Goal: Task Accomplishment & Management: Complete application form

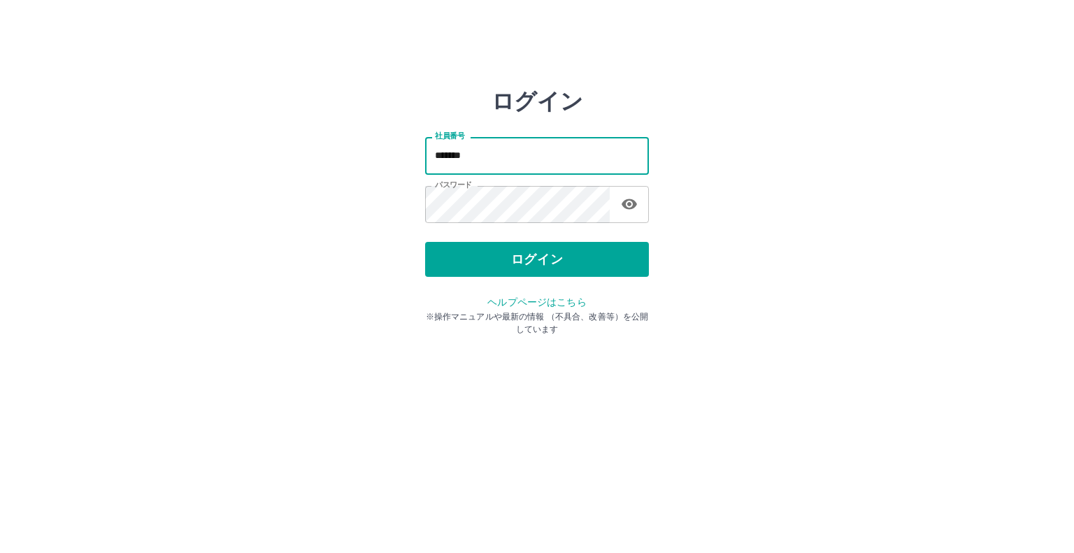
click at [518, 153] on input "*******" at bounding box center [537, 155] width 224 height 37
type input "*******"
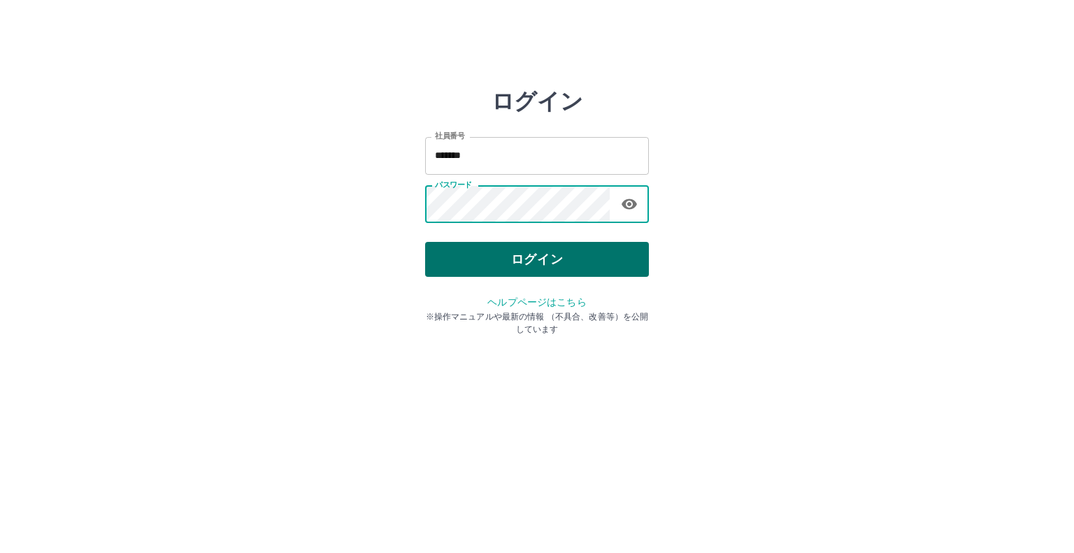
click at [486, 262] on button "ログイン" at bounding box center [537, 259] width 224 height 35
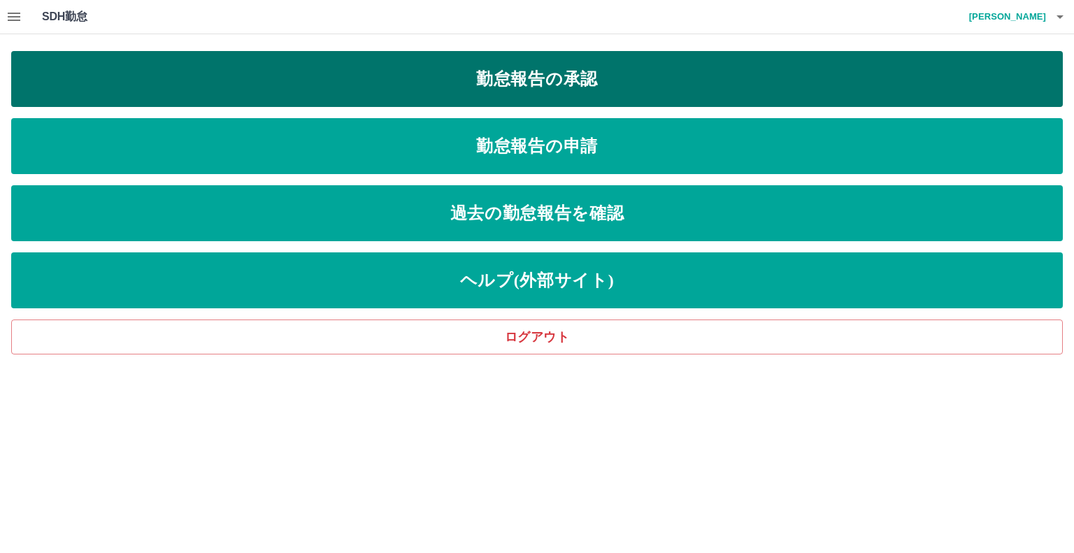
click at [611, 66] on link "勤怠報告の承認" at bounding box center [537, 79] width 1052 height 56
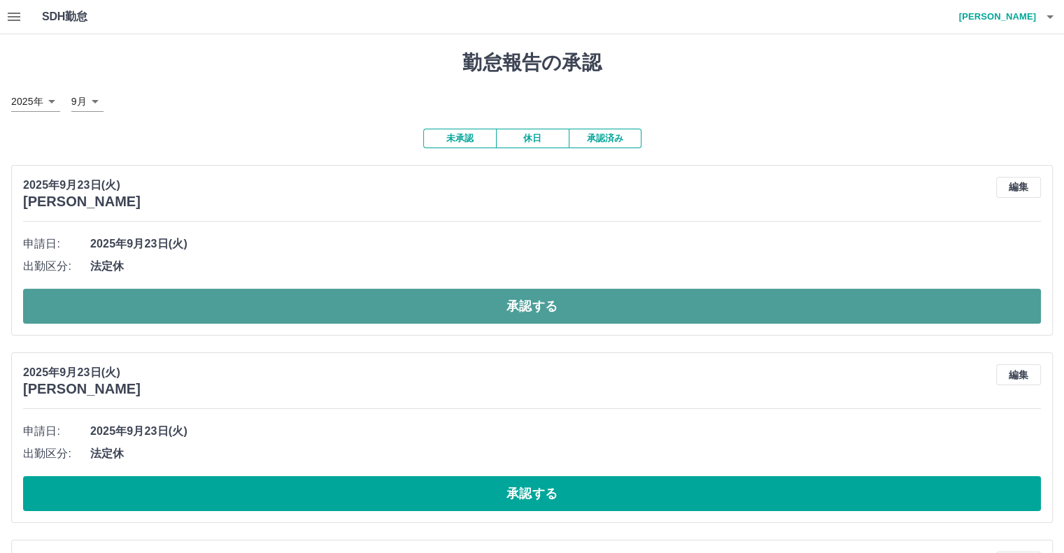
click at [283, 307] on button "承認する" at bounding box center [532, 306] width 1018 height 35
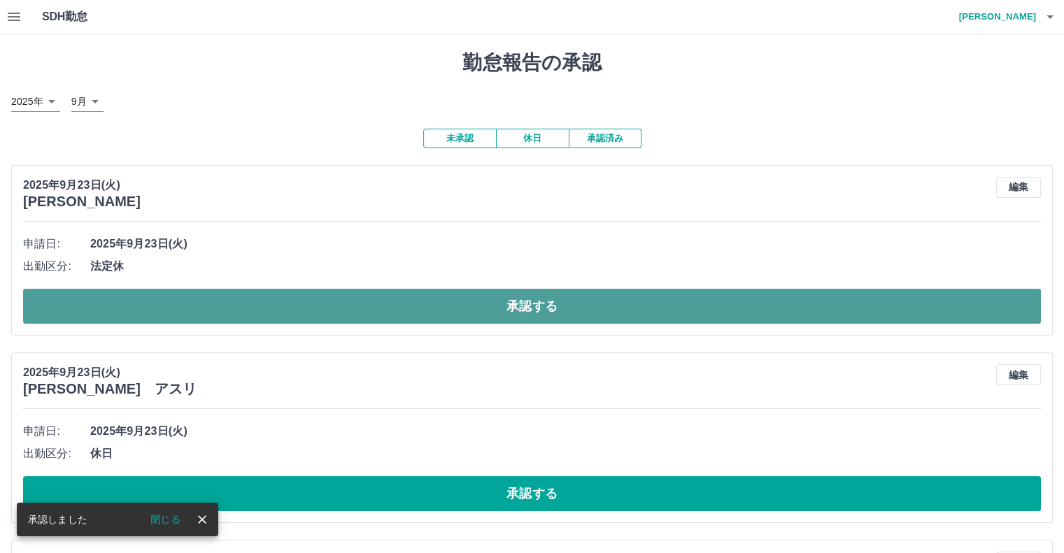
click at [297, 315] on button "承認する" at bounding box center [532, 306] width 1018 height 35
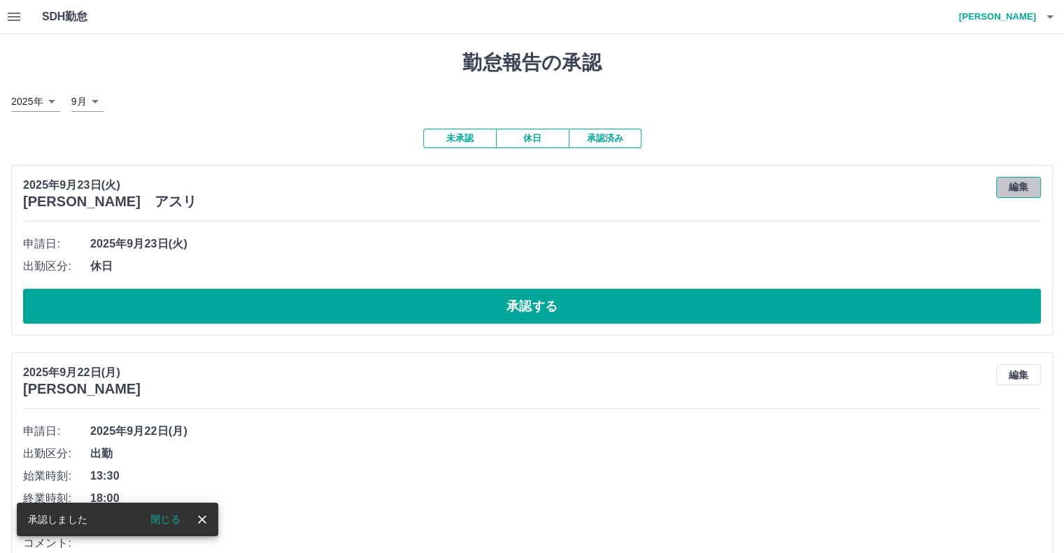
click at [1027, 187] on button "編集" at bounding box center [1018, 187] width 45 height 21
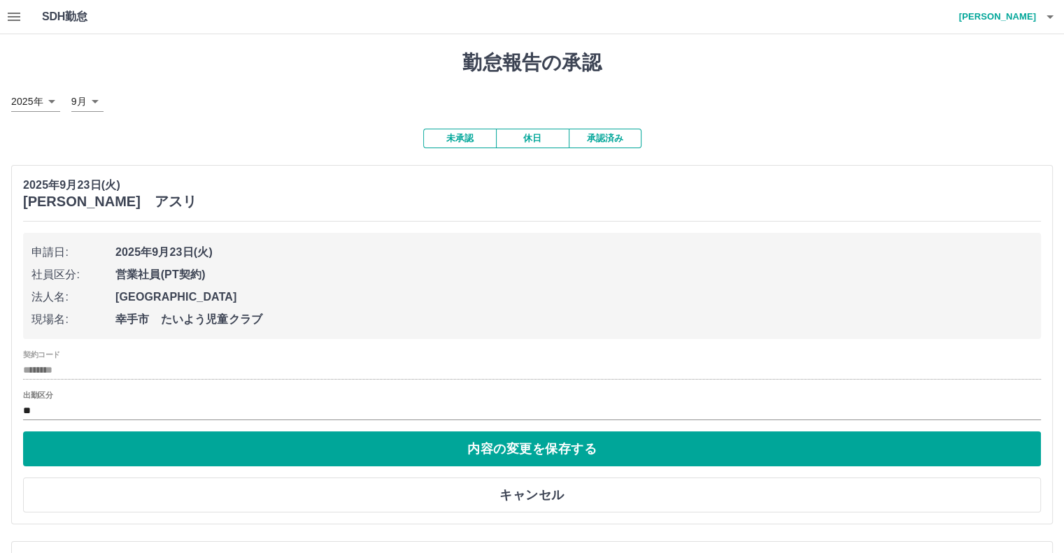
click at [34, 401] on label "出勤区分" at bounding box center [37, 395] width 29 height 10
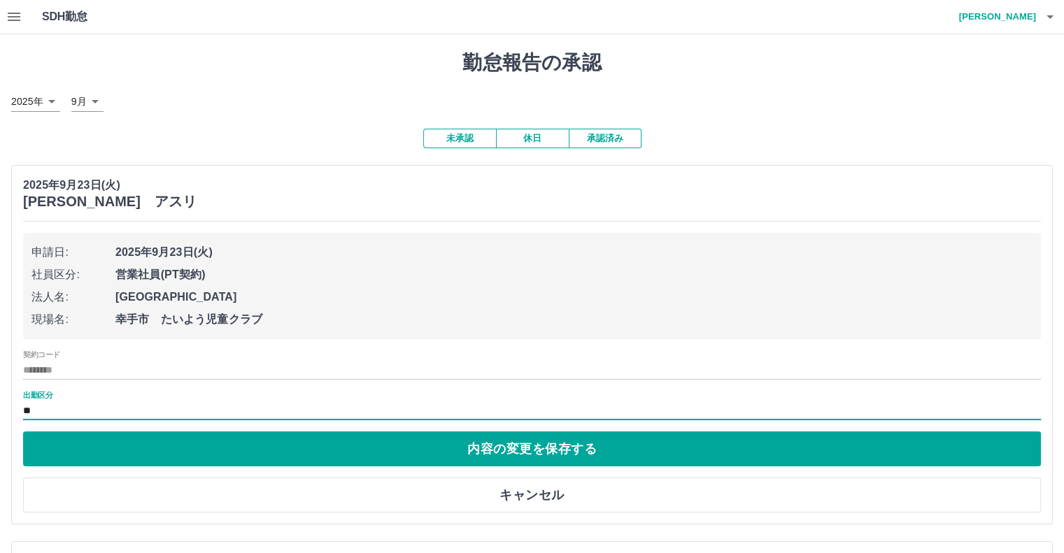
click at [56, 420] on div "出勤区分 **" at bounding box center [532, 405] width 1018 height 29
click at [112, 420] on input "**" at bounding box center [532, 410] width 1018 height 17
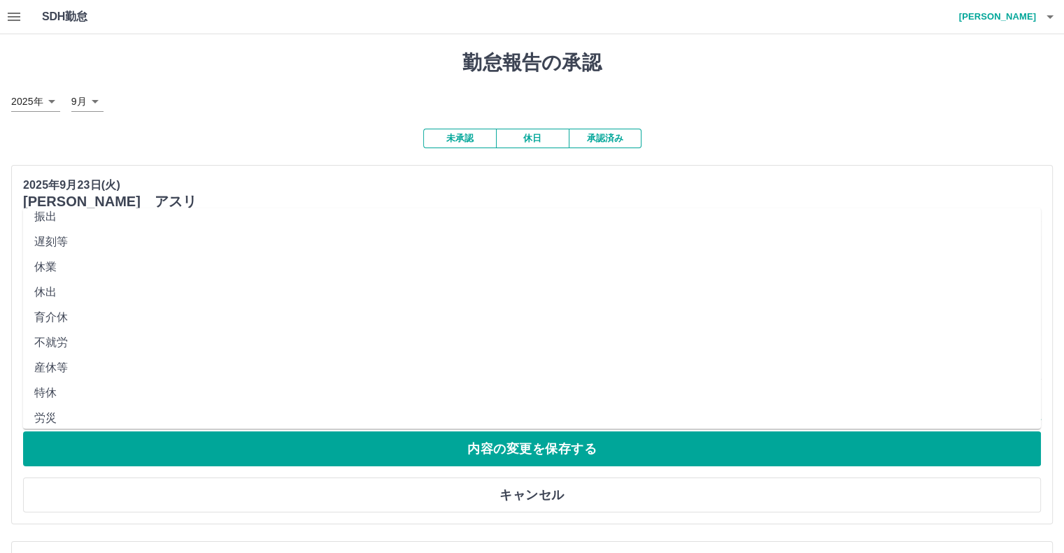
scroll to position [280, 0]
click at [103, 398] on li "法定休" at bounding box center [532, 385] width 1018 height 25
type input "***"
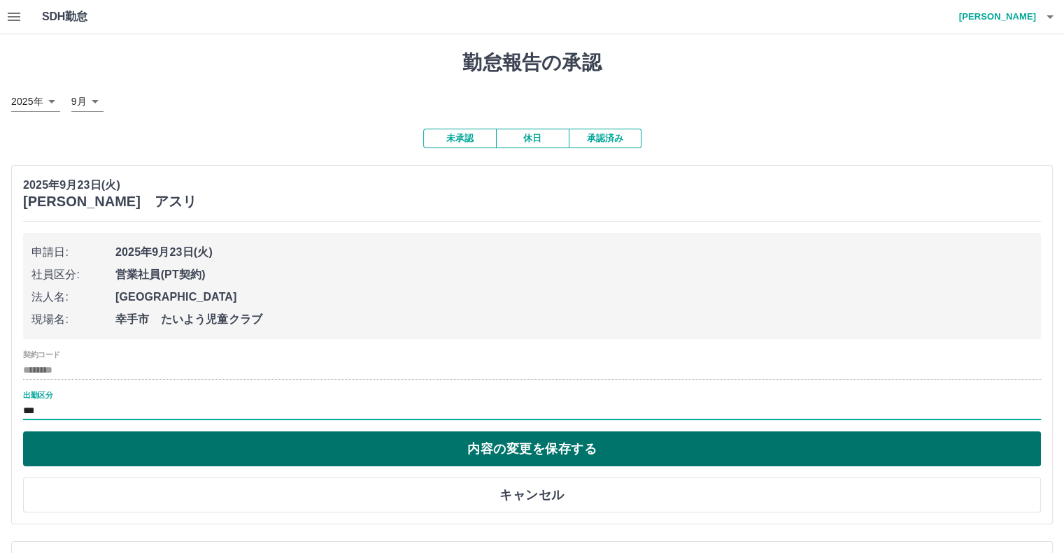
click at [162, 464] on button "内容の変更を保存する" at bounding box center [532, 448] width 1018 height 35
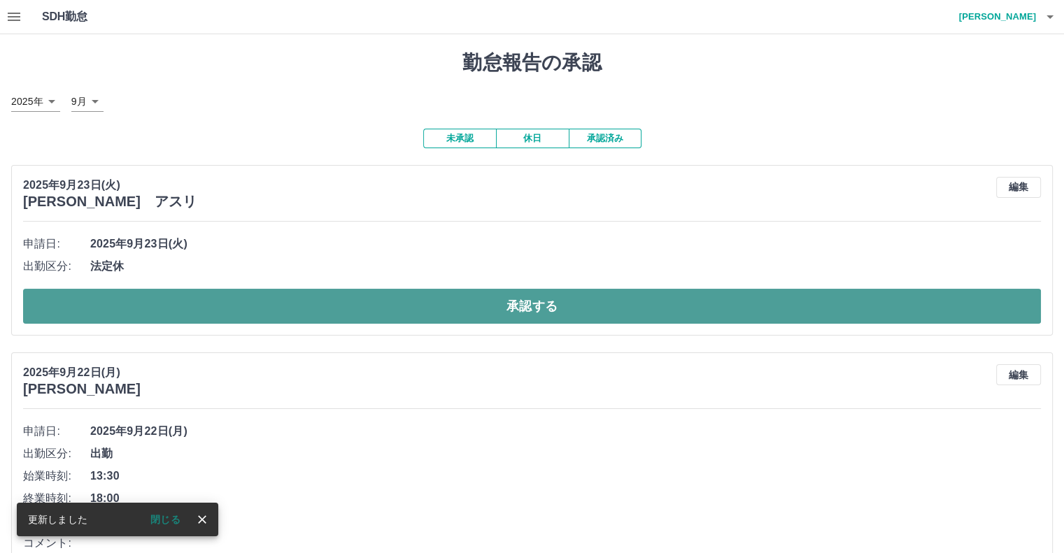
click at [512, 322] on button "承認する" at bounding box center [532, 306] width 1018 height 35
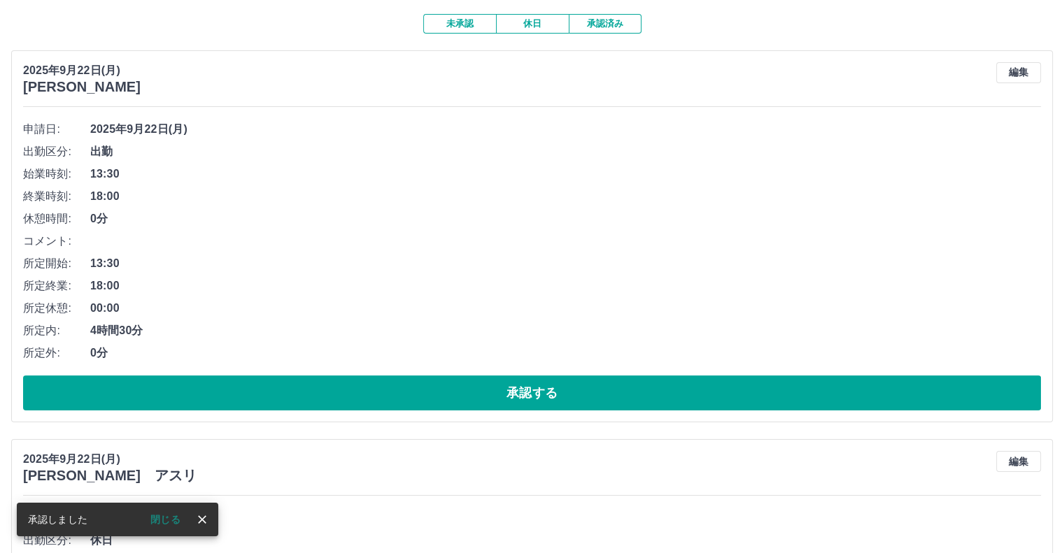
scroll to position [140, 0]
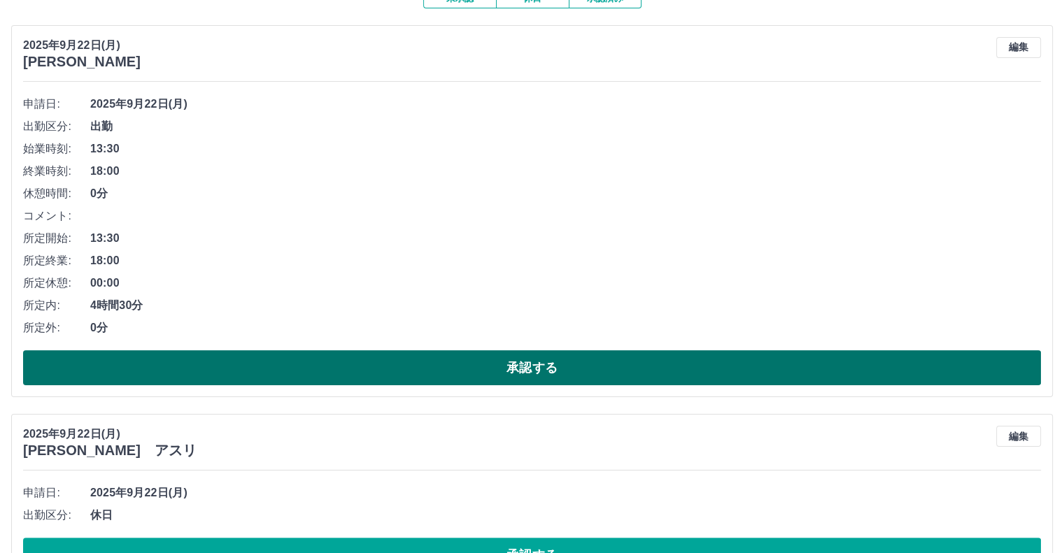
click at [447, 385] on button "承認する" at bounding box center [532, 367] width 1018 height 35
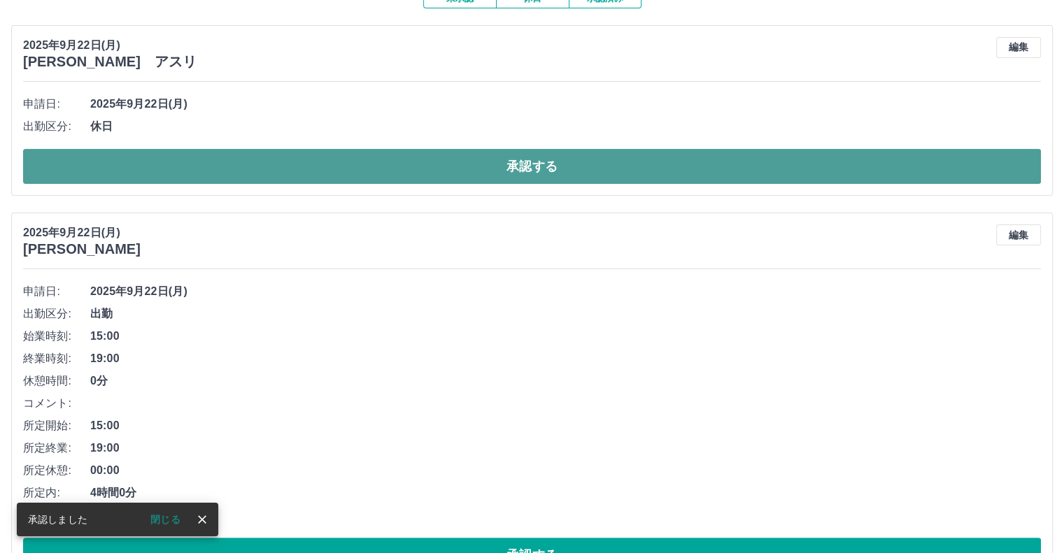
click at [462, 177] on button "承認する" at bounding box center [532, 166] width 1018 height 35
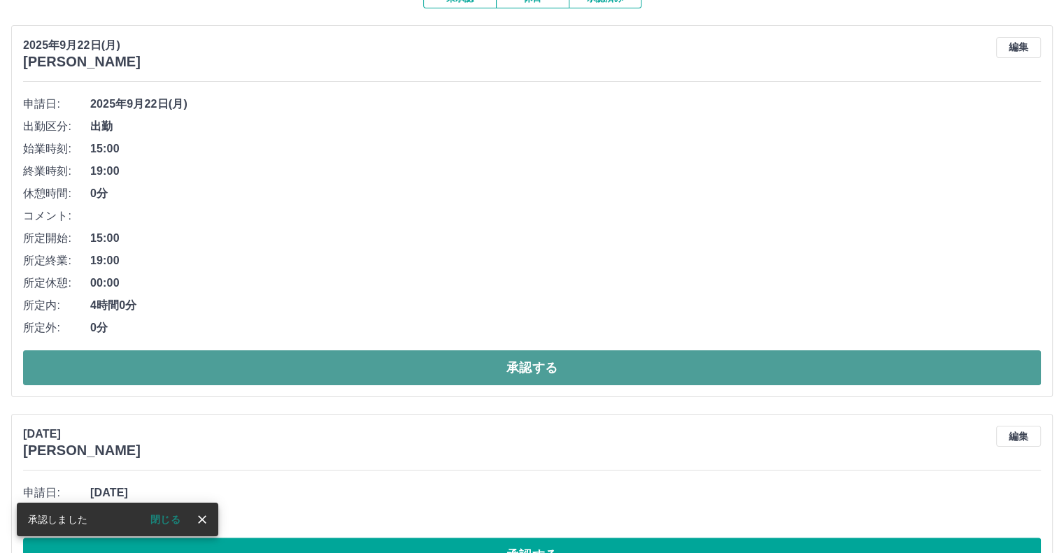
click at [492, 385] on button "承認する" at bounding box center [532, 367] width 1018 height 35
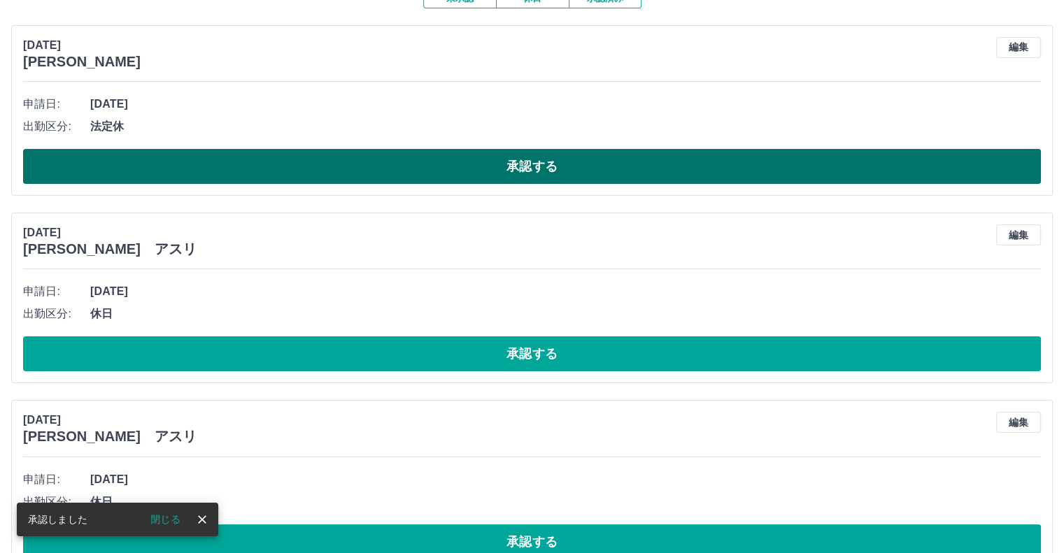
click at [480, 184] on button "承認する" at bounding box center [532, 166] width 1018 height 35
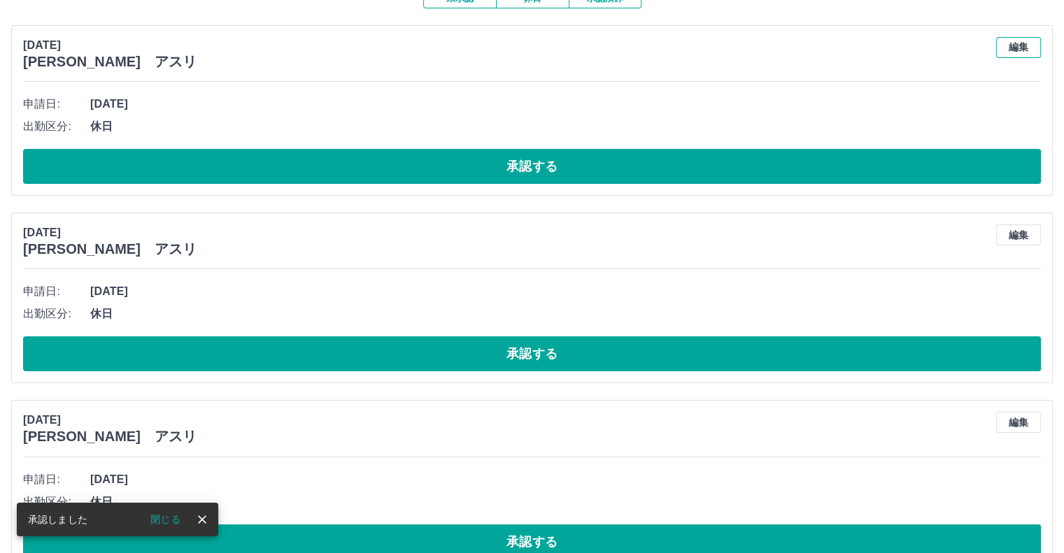
click at [1011, 52] on button "編集" at bounding box center [1018, 47] width 45 height 21
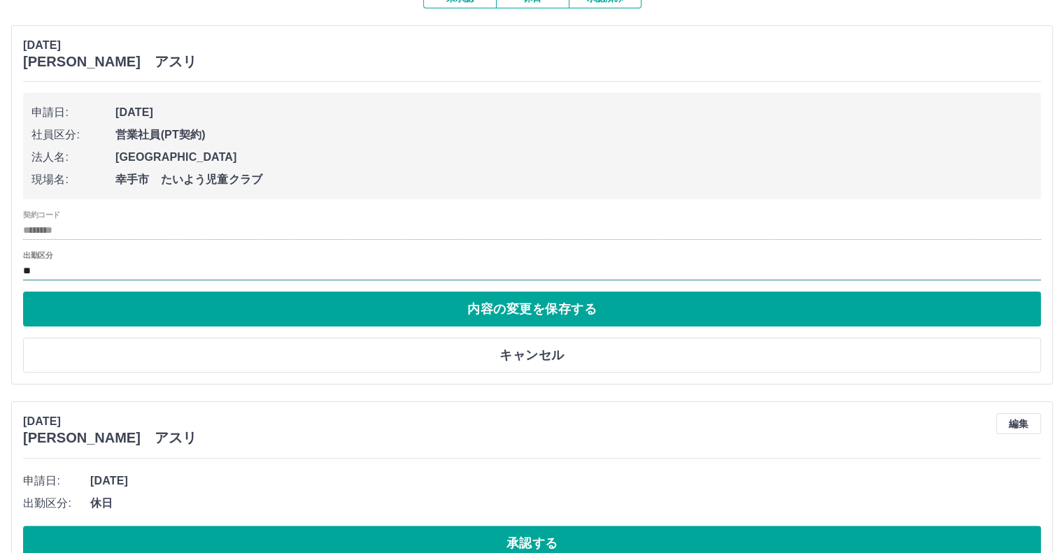
click at [31, 280] on input "**" at bounding box center [532, 270] width 1018 height 17
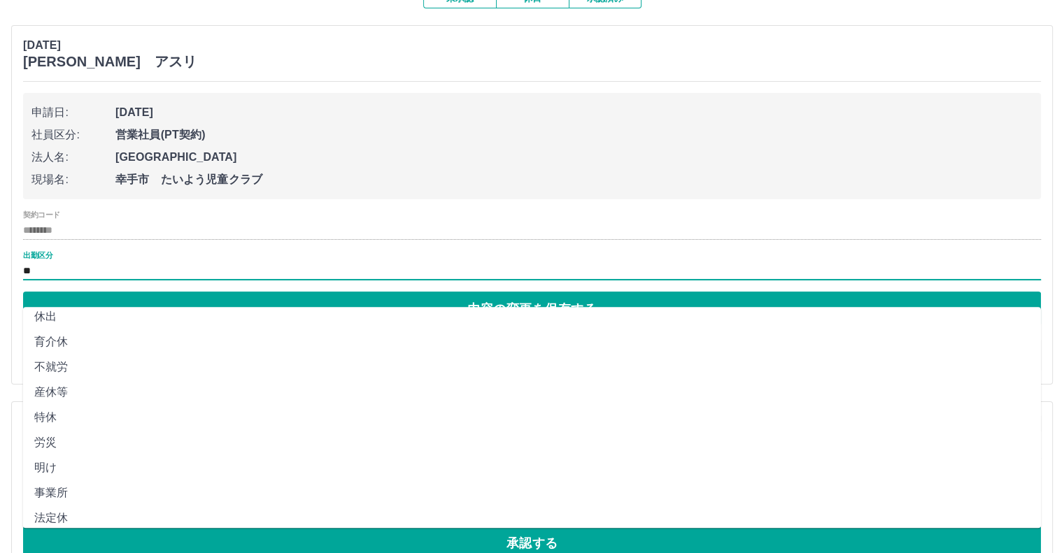
scroll to position [318, 0]
click at [120, 480] on li "法定休" at bounding box center [532, 484] width 1018 height 25
type input "***"
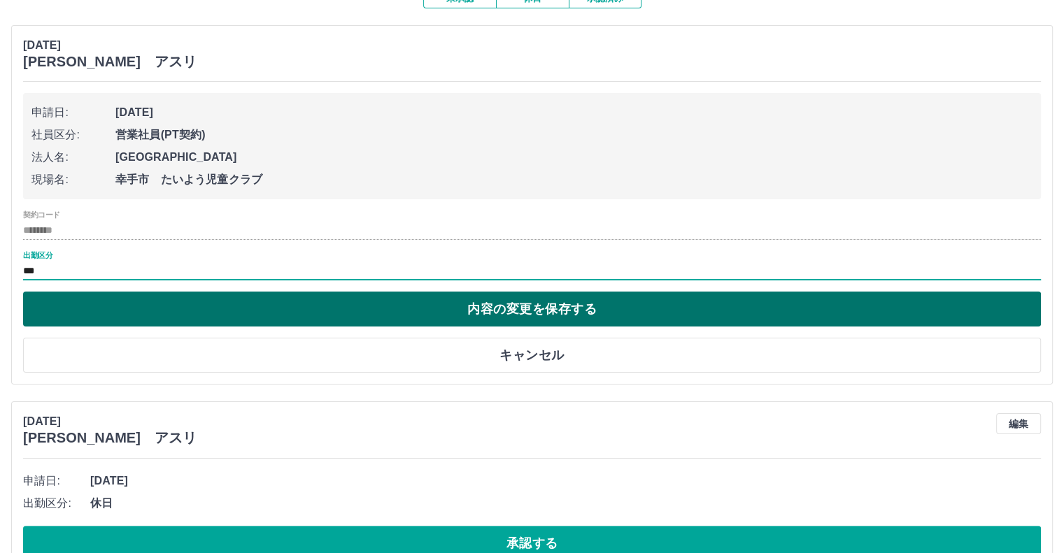
click at [394, 327] on button "内容の変更を保存する" at bounding box center [532, 309] width 1018 height 35
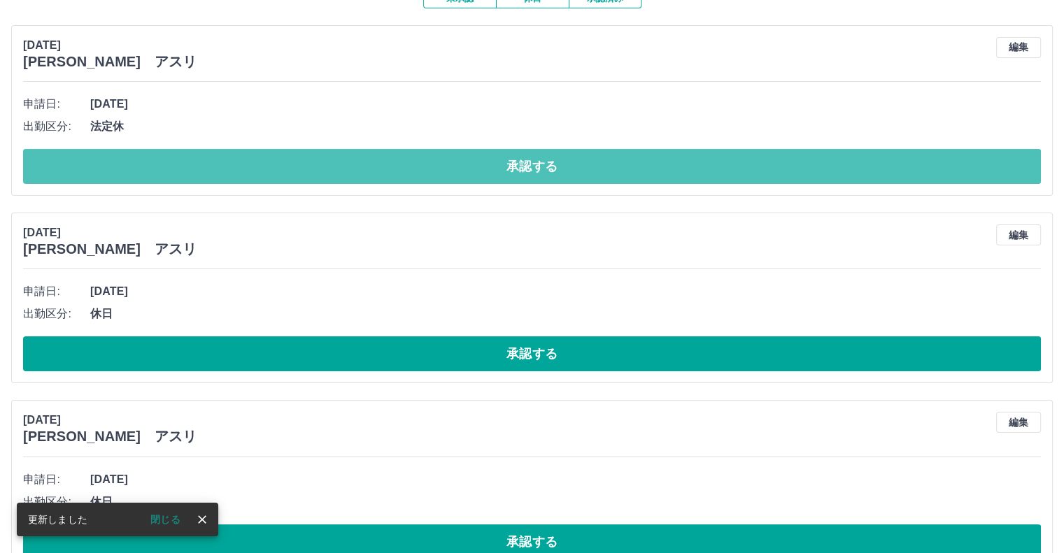
click at [473, 183] on button "承認する" at bounding box center [532, 166] width 1018 height 35
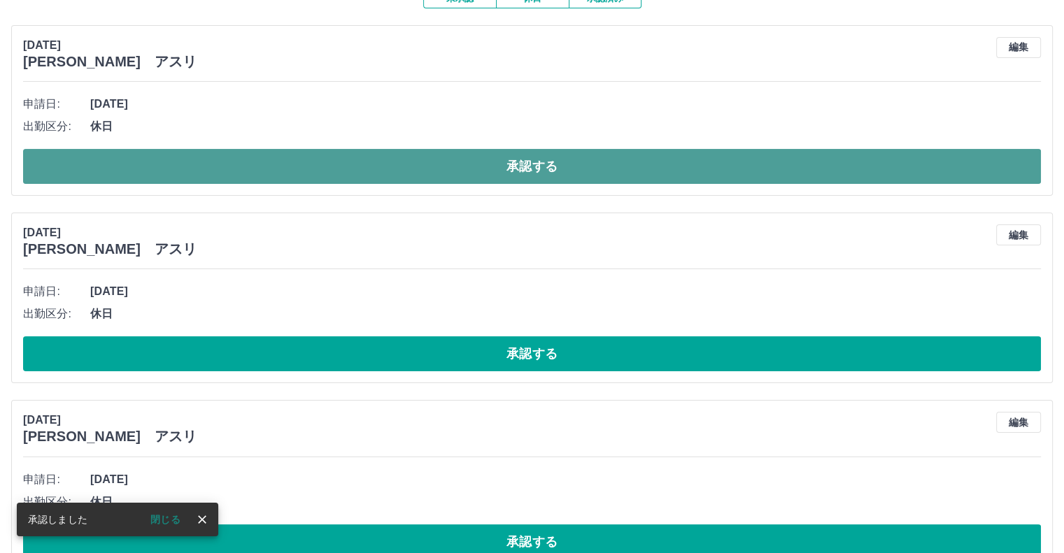
click at [462, 170] on button "承認する" at bounding box center [532, 166] width 1018 height 35
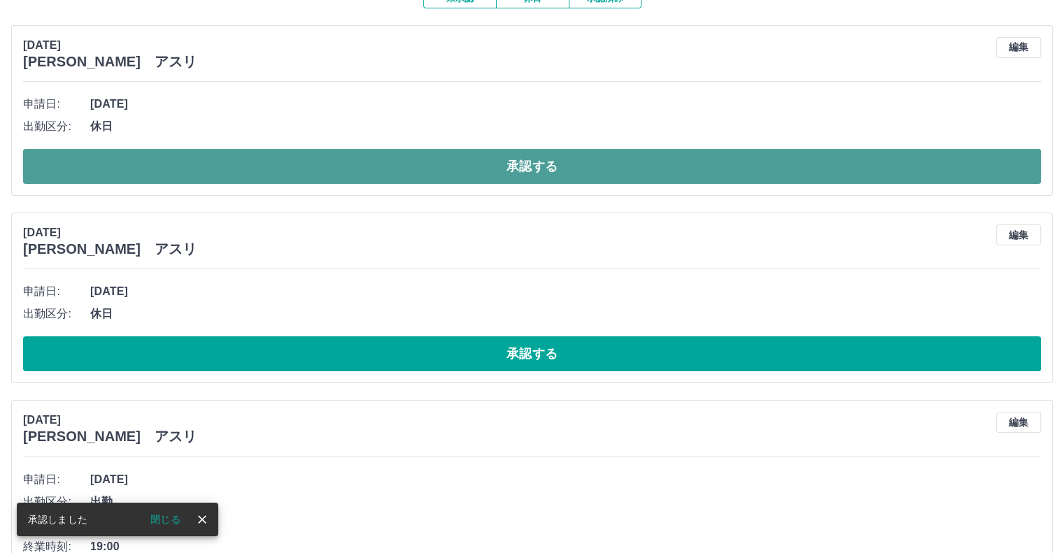
click at [434, 178] on button "承認する" at bounding box center [532, 166] width 1018 height 35
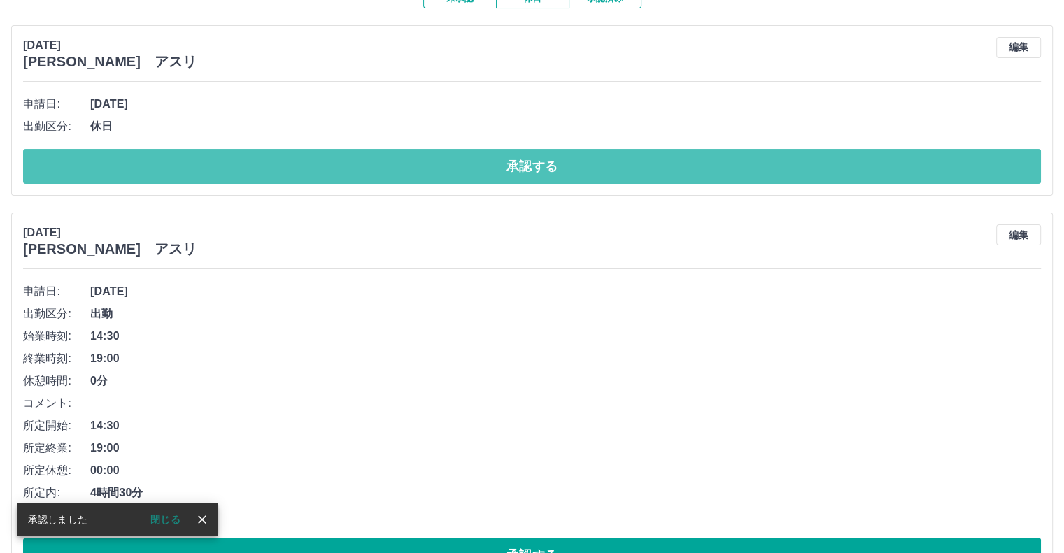
click at [434, 179] on button "承認する" at bounding box center [532, 166] width 1018 height 35
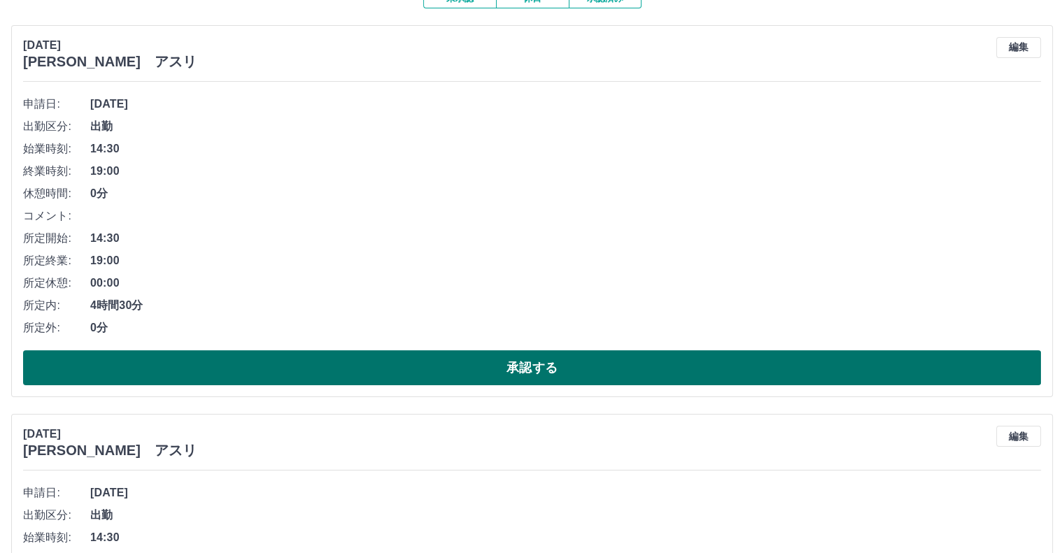
click at [476, 385] on button "承認する" at bounding box center [532, 367] width 1018 height 35
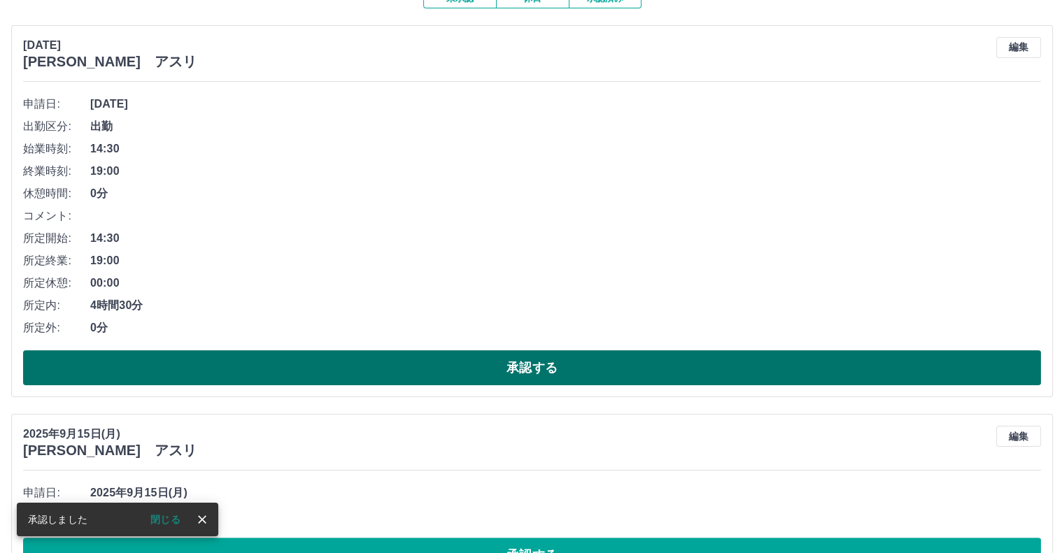
click at [477, 385] on button "承認する" at bounding box center [532, 367] width 1018 height 35
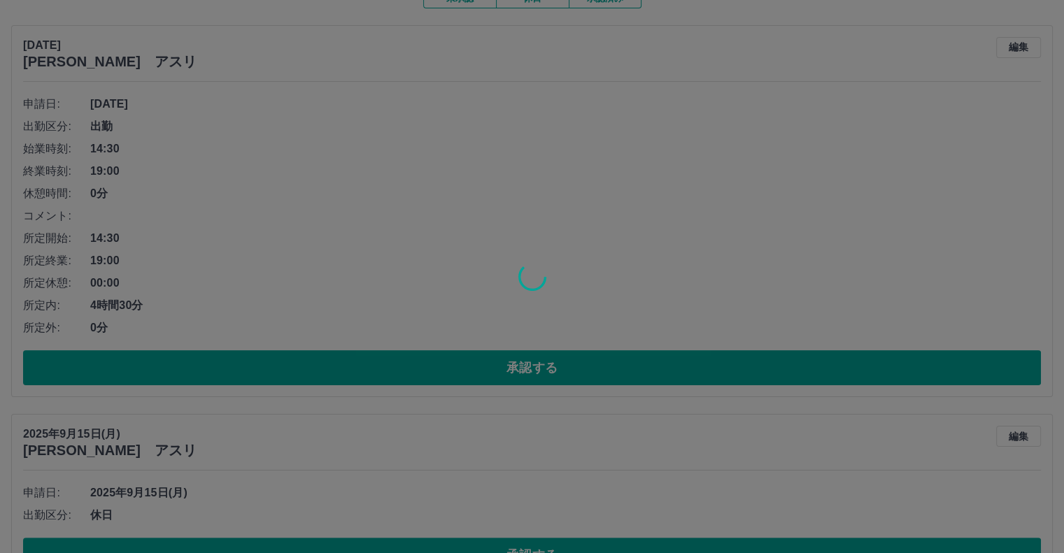
scroll to position [17, 0]
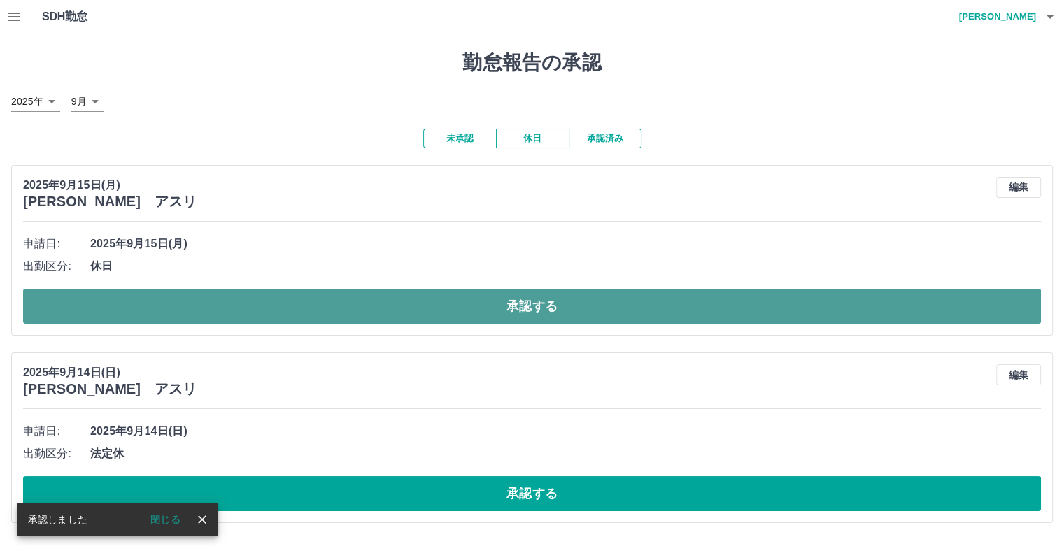
click at [483, 306] on button "承認する" at bounding box center [532, 306] width 1018 height 35
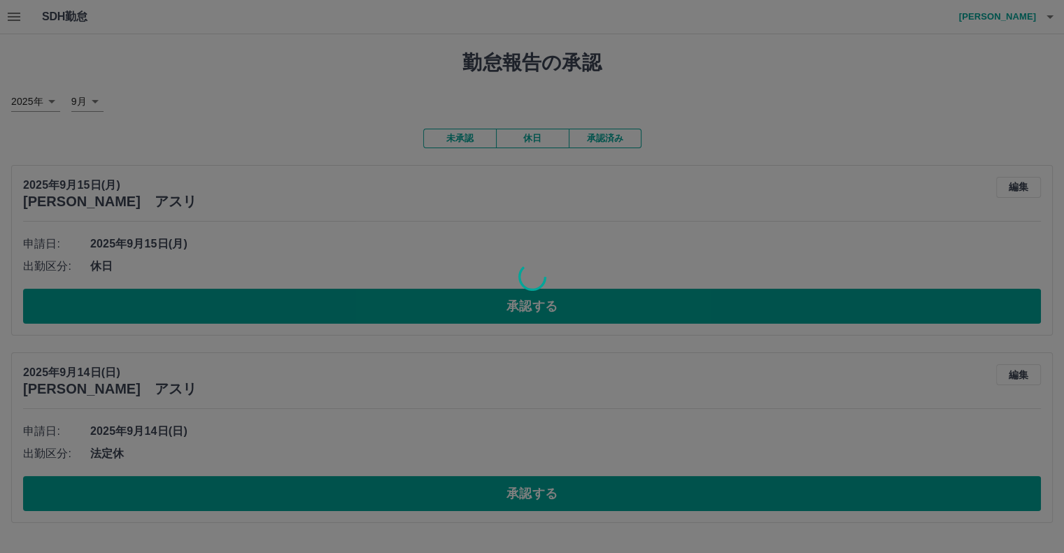
scroll to position [0, 0]
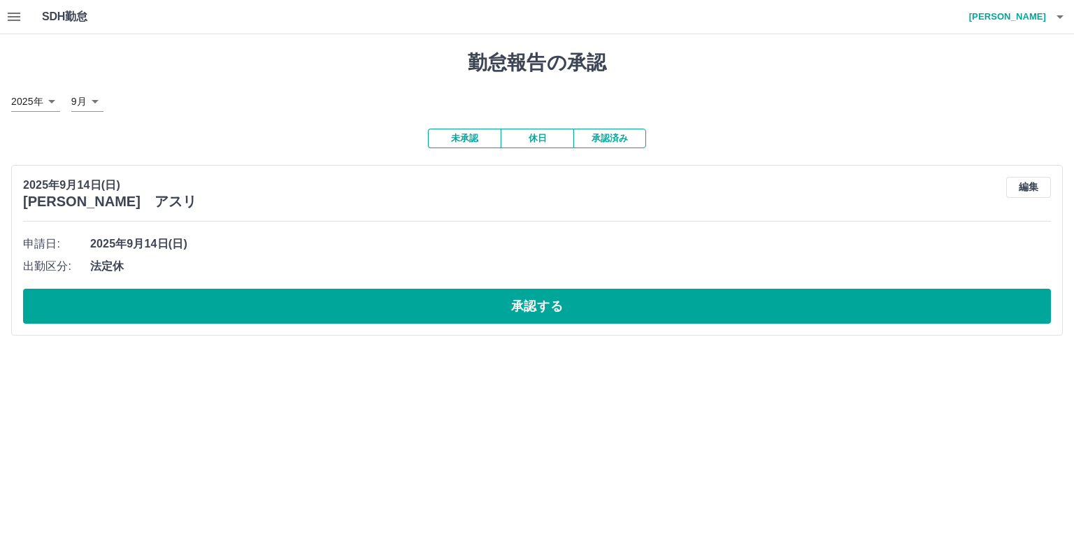
click at [462, 315] on button "承認する" at bounding box center [537, 306] width 1028 height 35
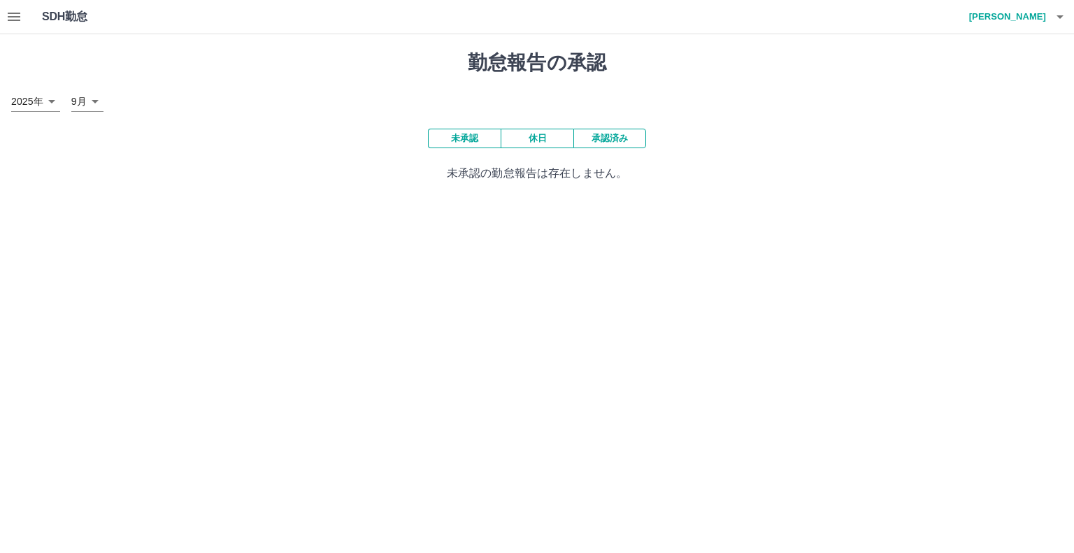
click at [19, 13] on icon "button" at bounding box center [14, 16] width 17 height 17
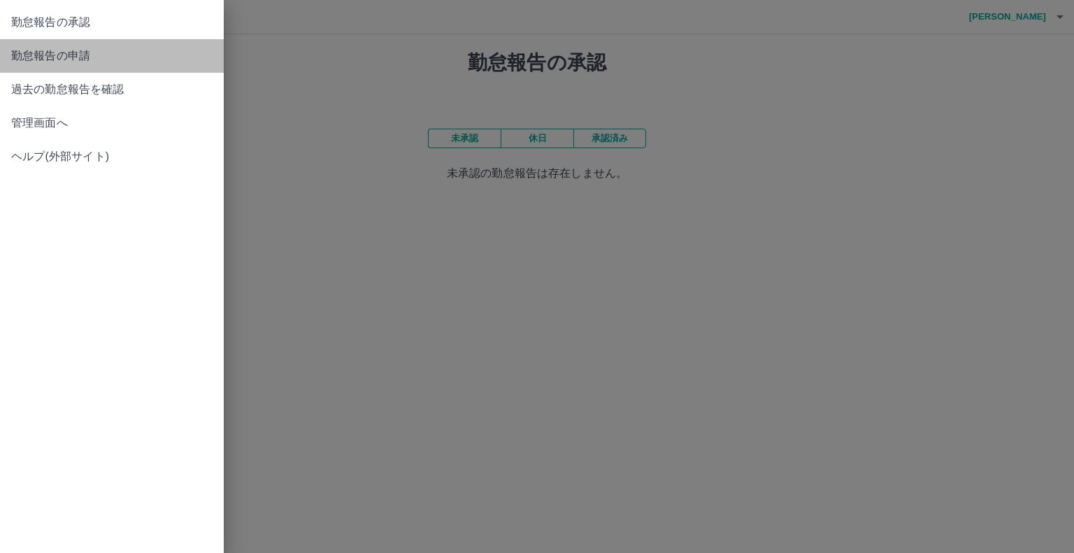
click at [82, 60] on span "勤怠報告の申請" at bounding box center [111, 56] width 201 height 17
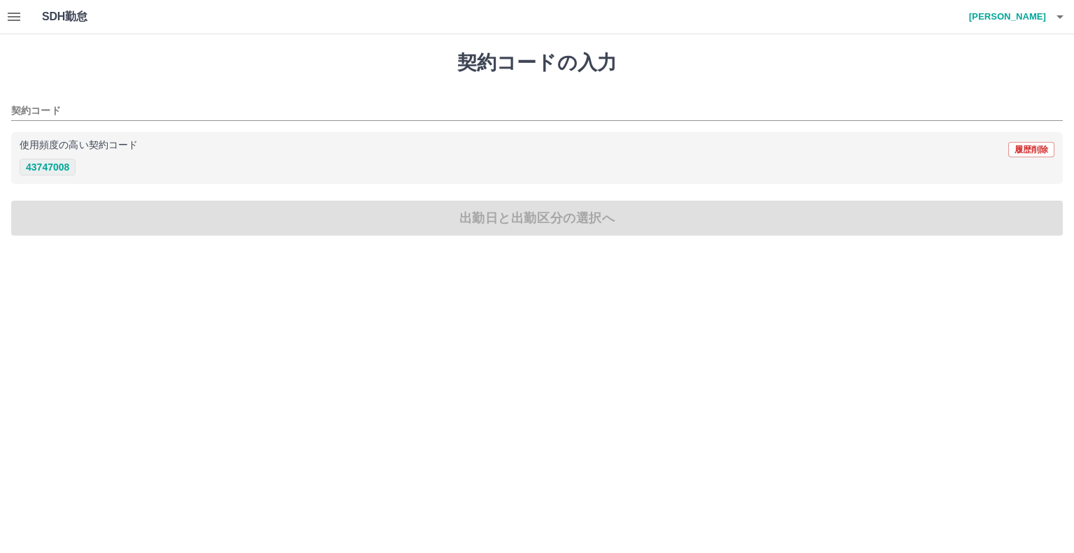
click at [56, 166] on button "43747008" at bounding box center [48, 167] width 56 height 17
type input "********"
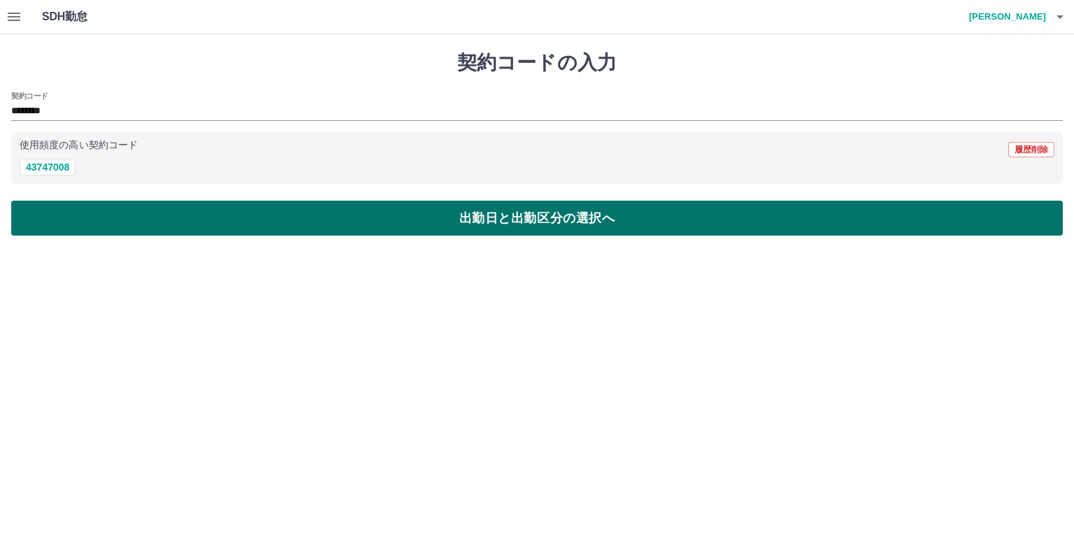
click at [99, 205] on button "出勤日と出勤区分の選択へ" at bounding box center [537, 218] width 1052 height 35
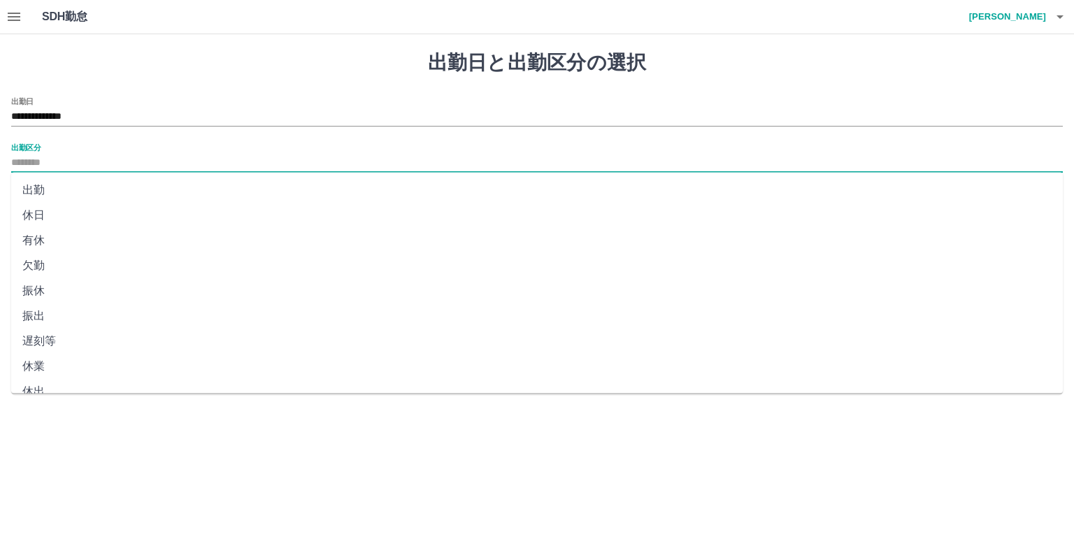
click at [31, 159] on input "出勤区分" at bounding box center [537, 163] width 1052 height 17
click at [42, 184] on li "出勤" at bounding box center [537, 190] width 1052 height 25
type input "**"
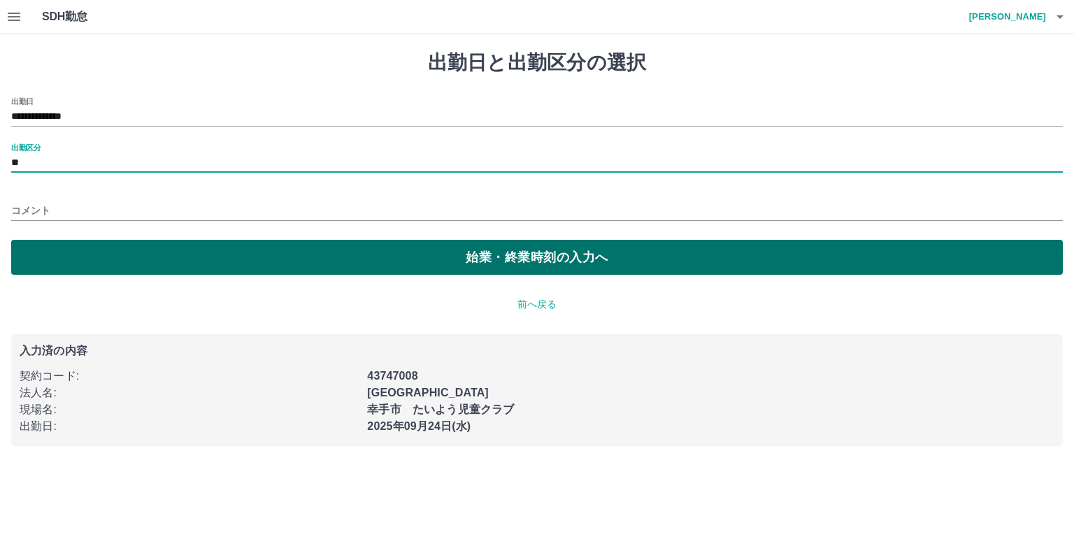
click at [103, 244] on button "始業・終業時刻の入力へ" at bounding box center [537, 257] width 1052 height 35
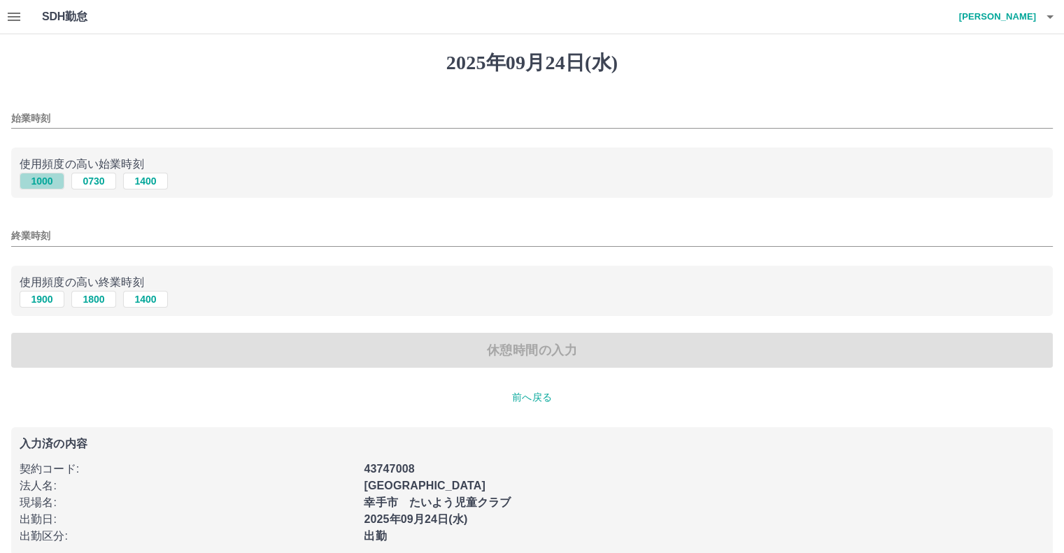
click at [53, 181] on button "1000" at bounding box center [42, 181] width 45 height 17
type input "****"
click at [56, 308] on button "1900" at bounding box center [42, 299] width 45 height 17
type input "****"
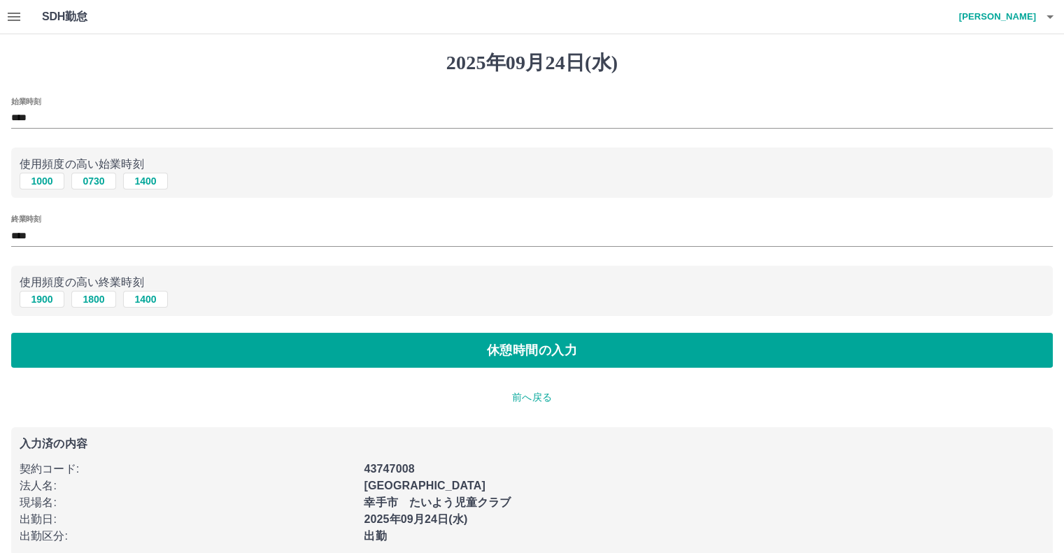
click at [60, 347] on div "始業時刻 **** 使用頻度の高い始業時刻 [DATE] 0730 [DATE] 終業時刻 **** 使用頻度の高い終業時刻 [DATE] [DATE] [D…" at bounding box center [531, 232] width 1041 height 271
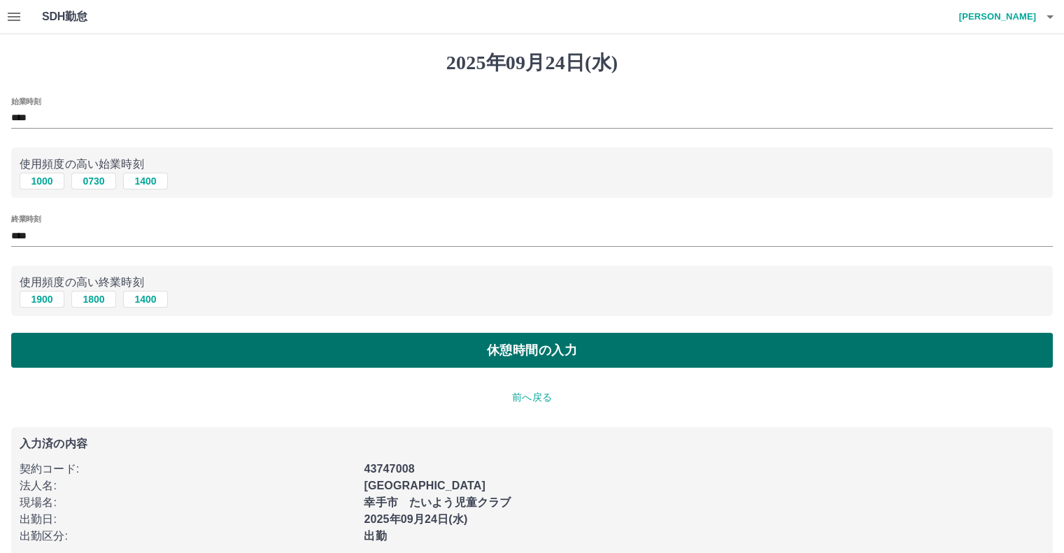
click at [173, 355] on button "休憩時間の入力" at bounding box center [531, 350] width 1041 height 35
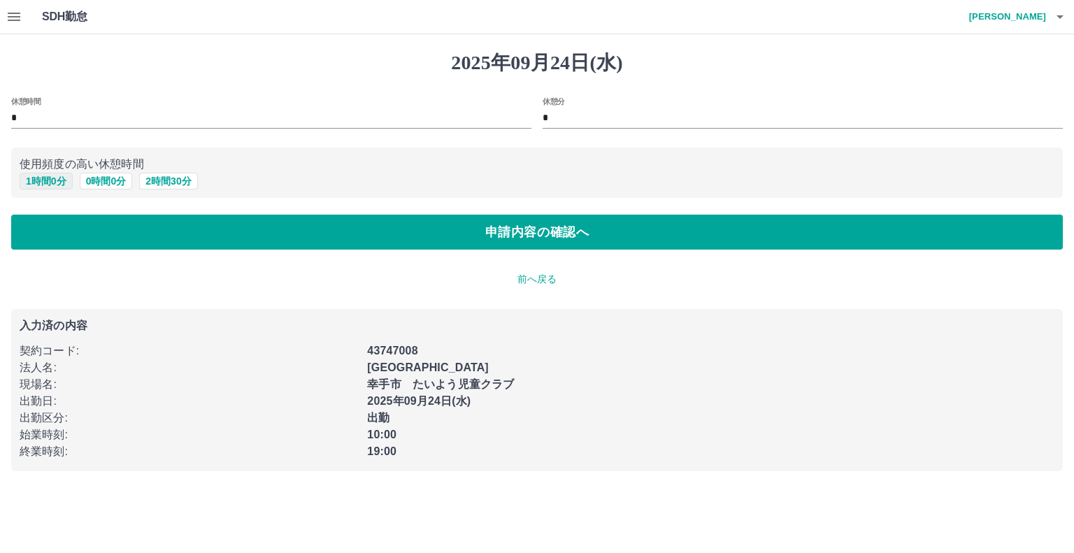
click at [50, 186] on button "1 時間 0 分" at bounding box center [46, 181] width 53 height 17
type input "*"
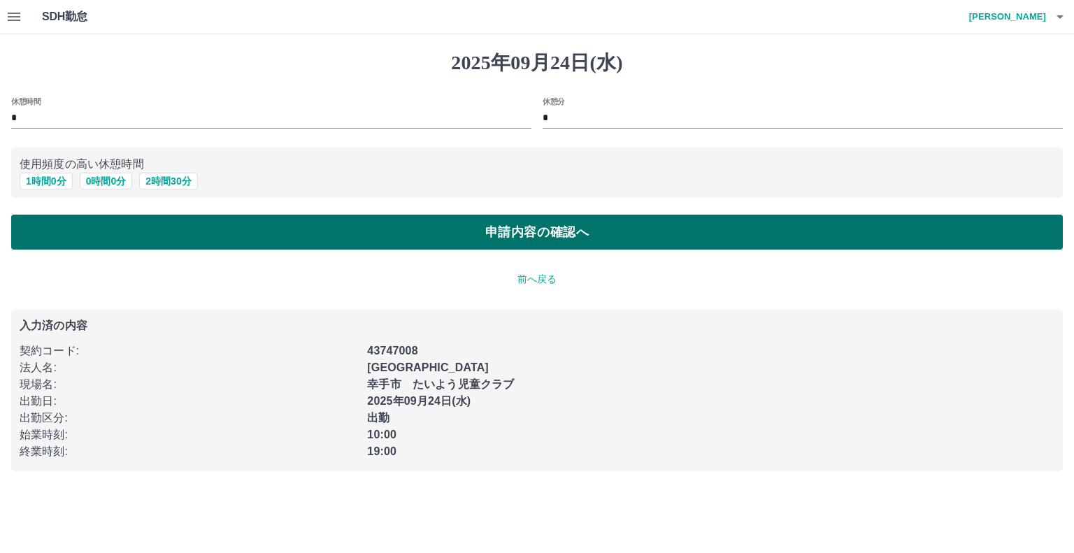
click at [101, 250] on button "申請内容の確認へ" at bounding box center [537, 232] width 1052 height 35
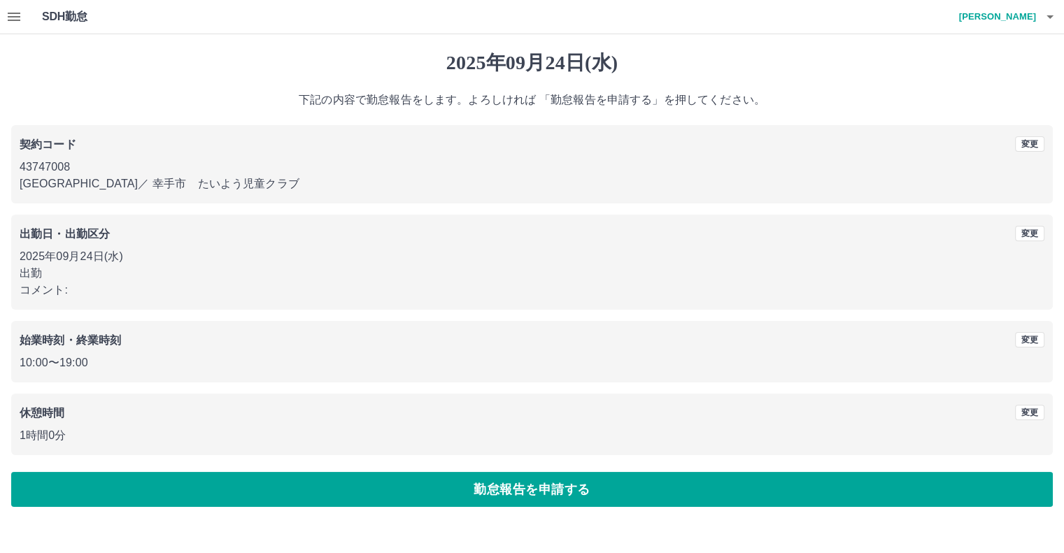
scroll to position [20, 0]
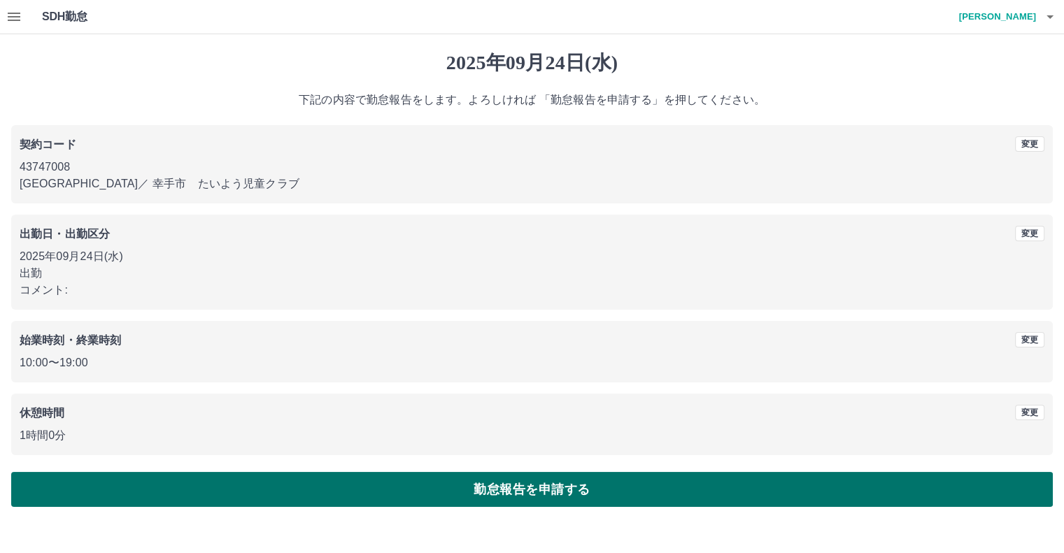
click at [487, 507] on button "勤怠報告を申請する" at bounding box center [531, 489] width 1041 height 35
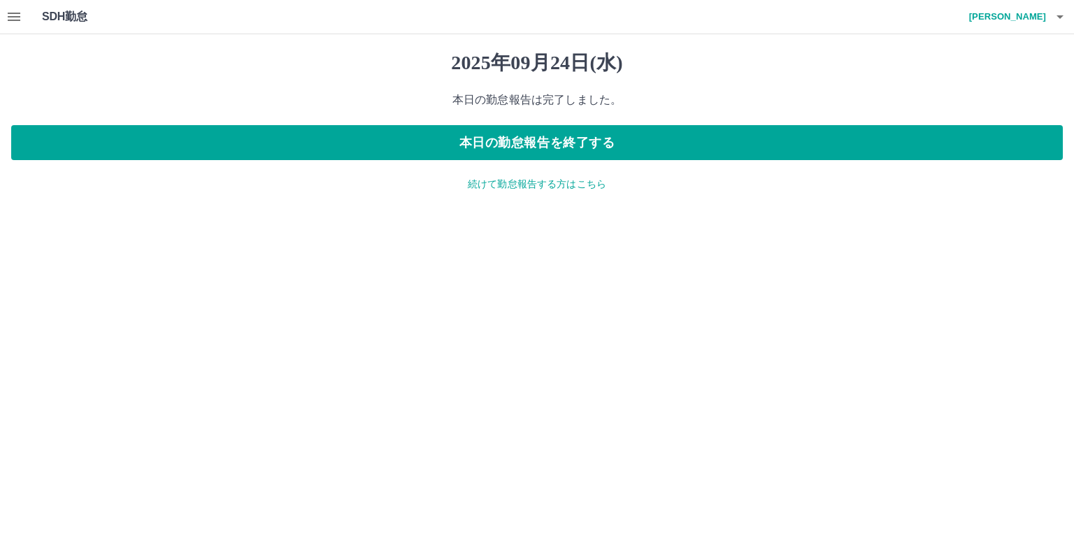
click at [22, 19] on icon "button" at bounding box center [14, 16] width 17 height 17
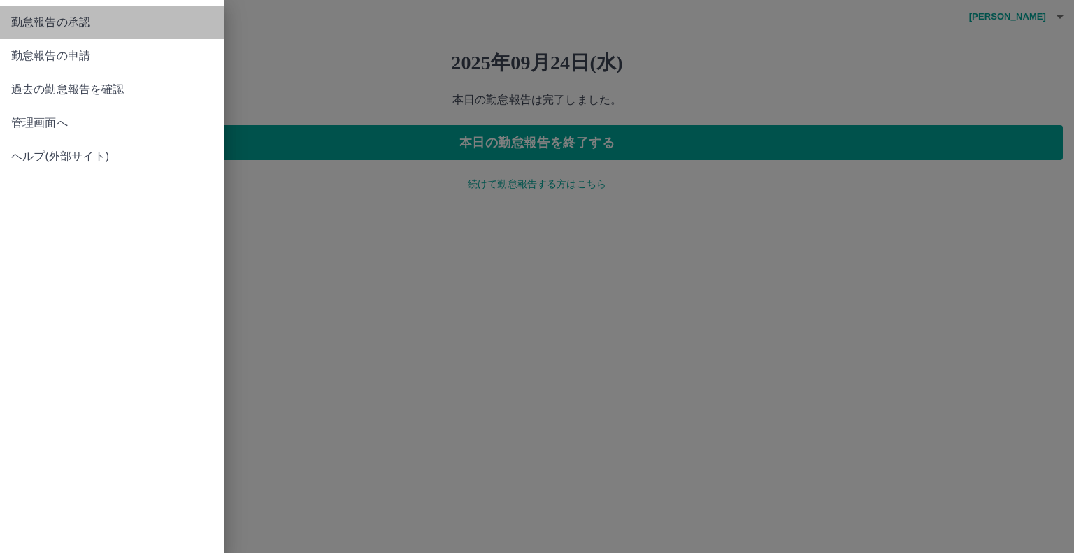
click at [91, 31] on span "勤怠報告の承認" at bounding box center [111, 22] width 201 height 17
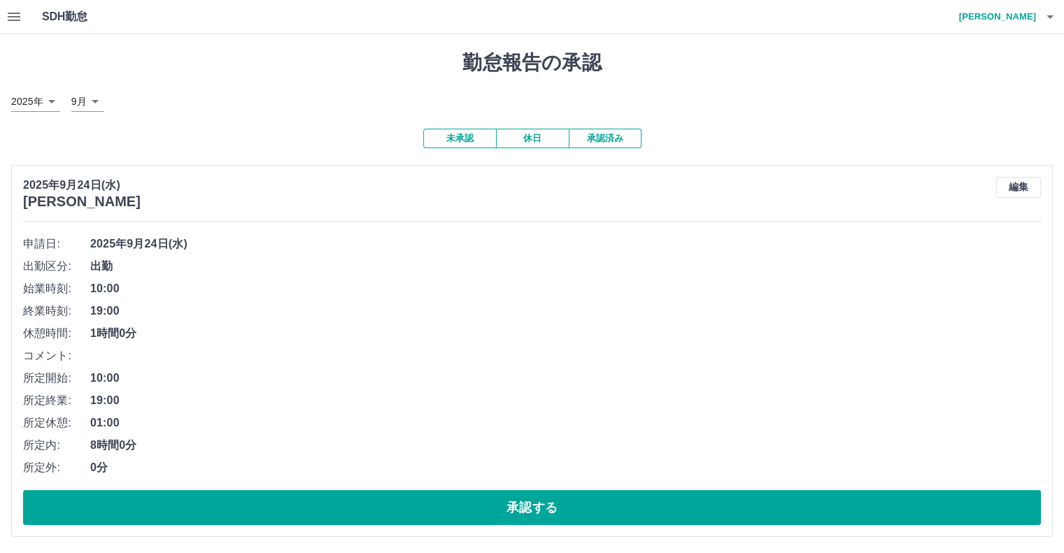
click at [618, 143] on button "承認済み" at bounding box center [605, 139] width 73 height 20
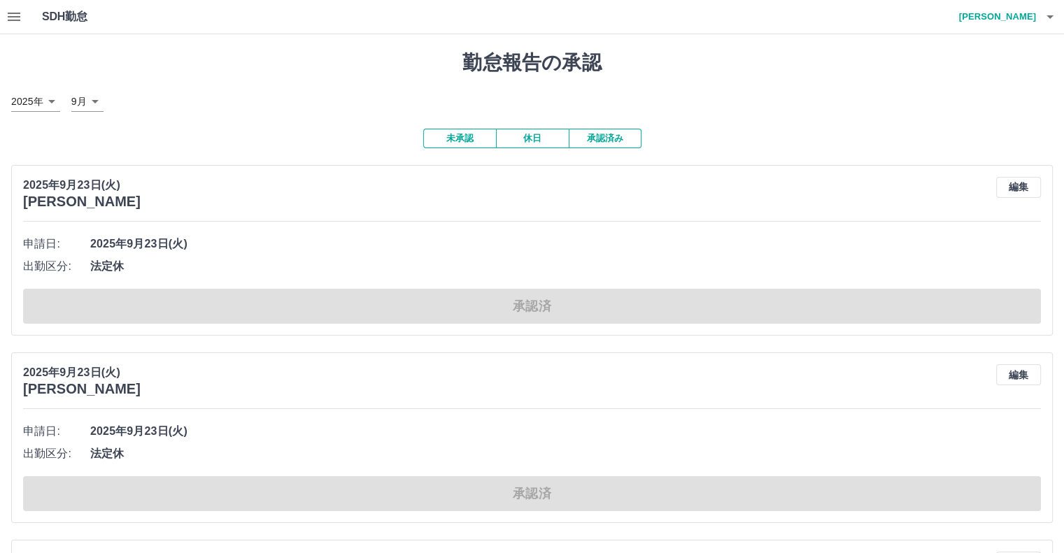
click at [1022, 22] on h4 "[PERSON_NAME]" at bounding box center [994, 17] width 84 height 34
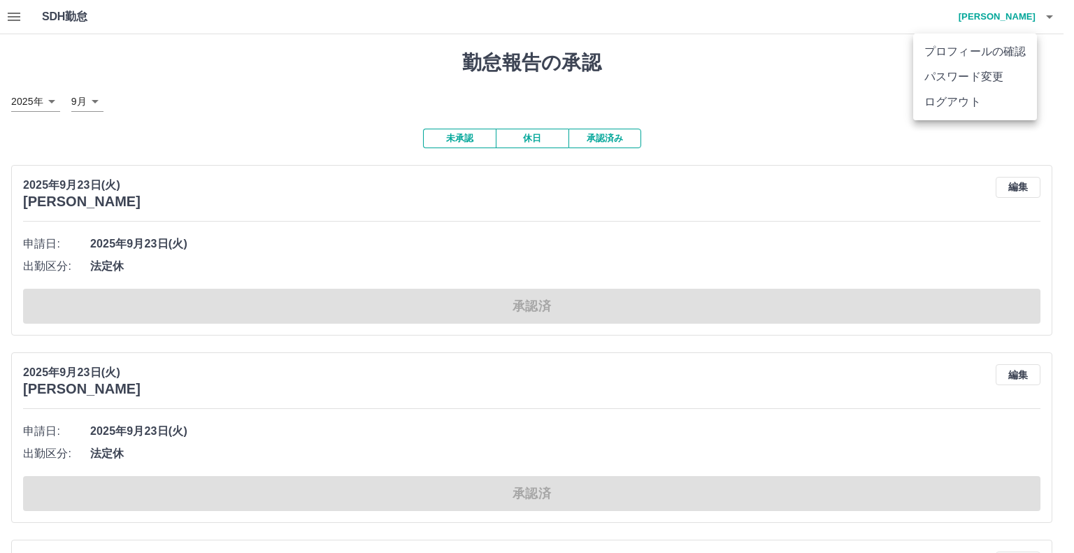
click at [950, 108] on li "ログアウト" at bounding box center [975, 102] width 124 height 25
